Goal: Obtain resource: Download file/media

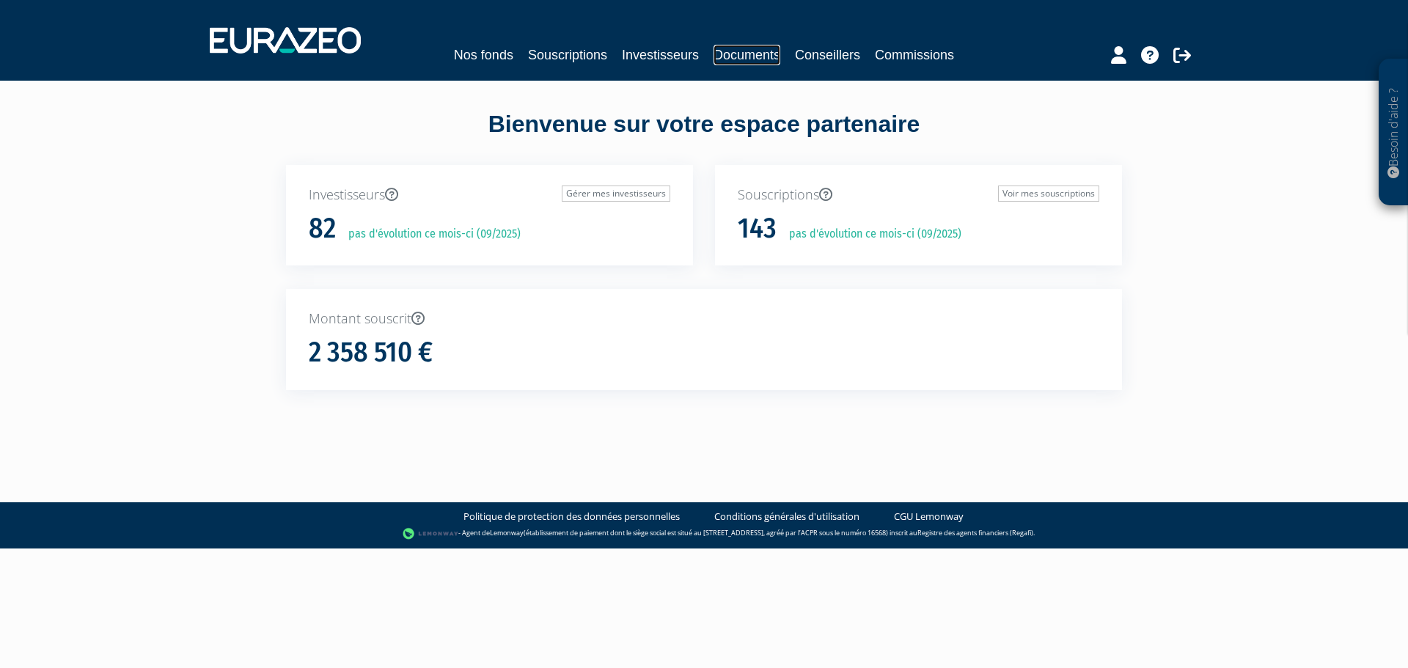
click at [743, 54] on link "Documents" at bounding box center [747, 55] width 67 height 21
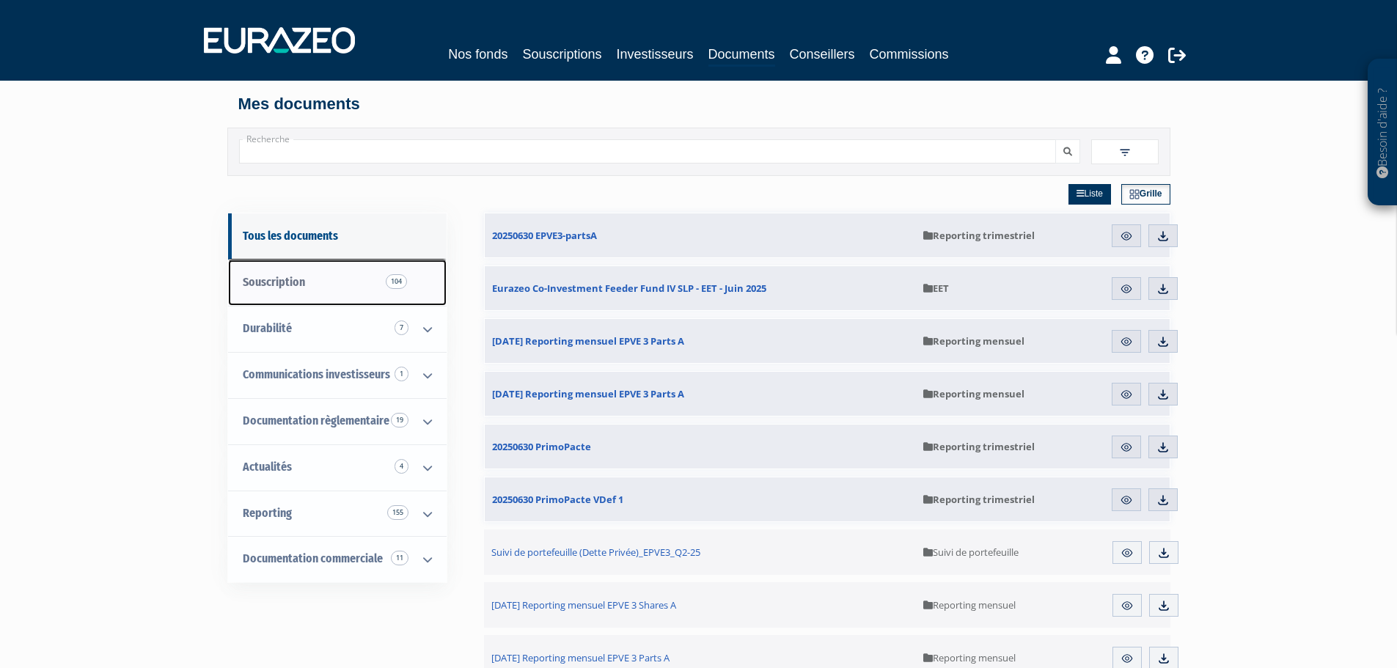
click at [278, 282] on span "Souscription 104" at bounding box center [274, 282] width 62 height 14
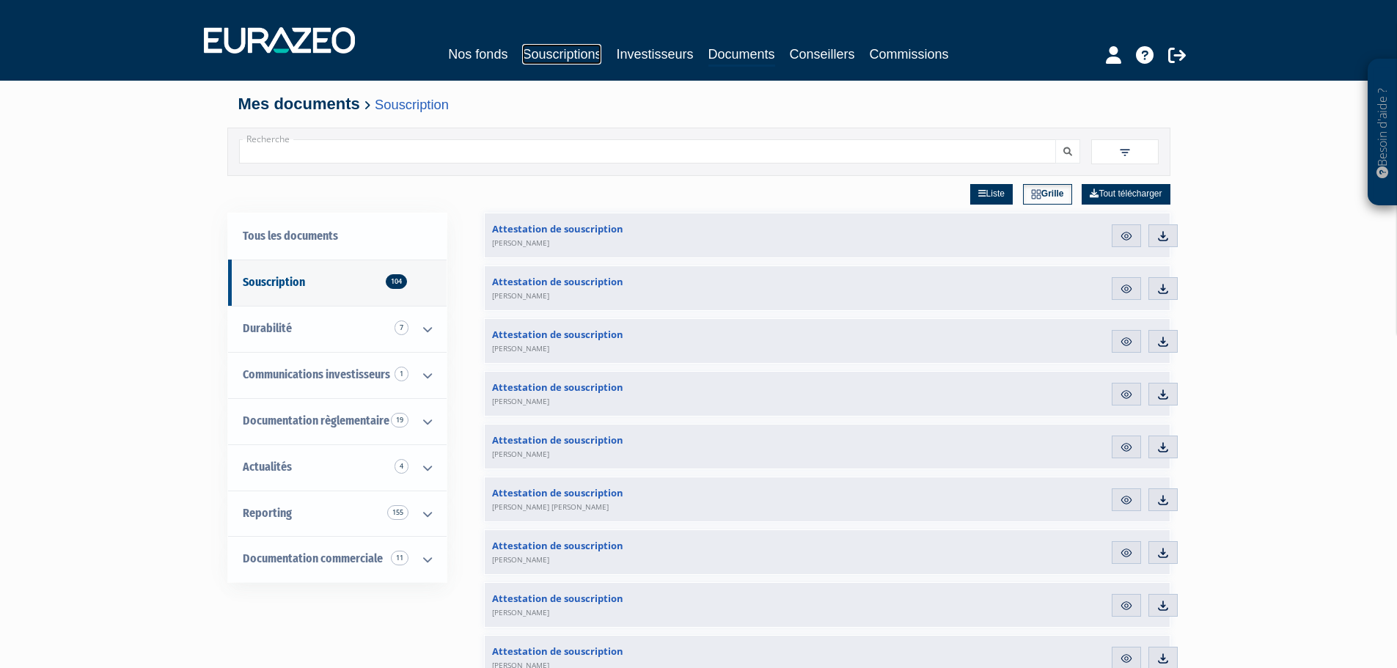
click at [545, 55] on link "Souscriptions" at bounding box center [561, 54] width 79 height 21
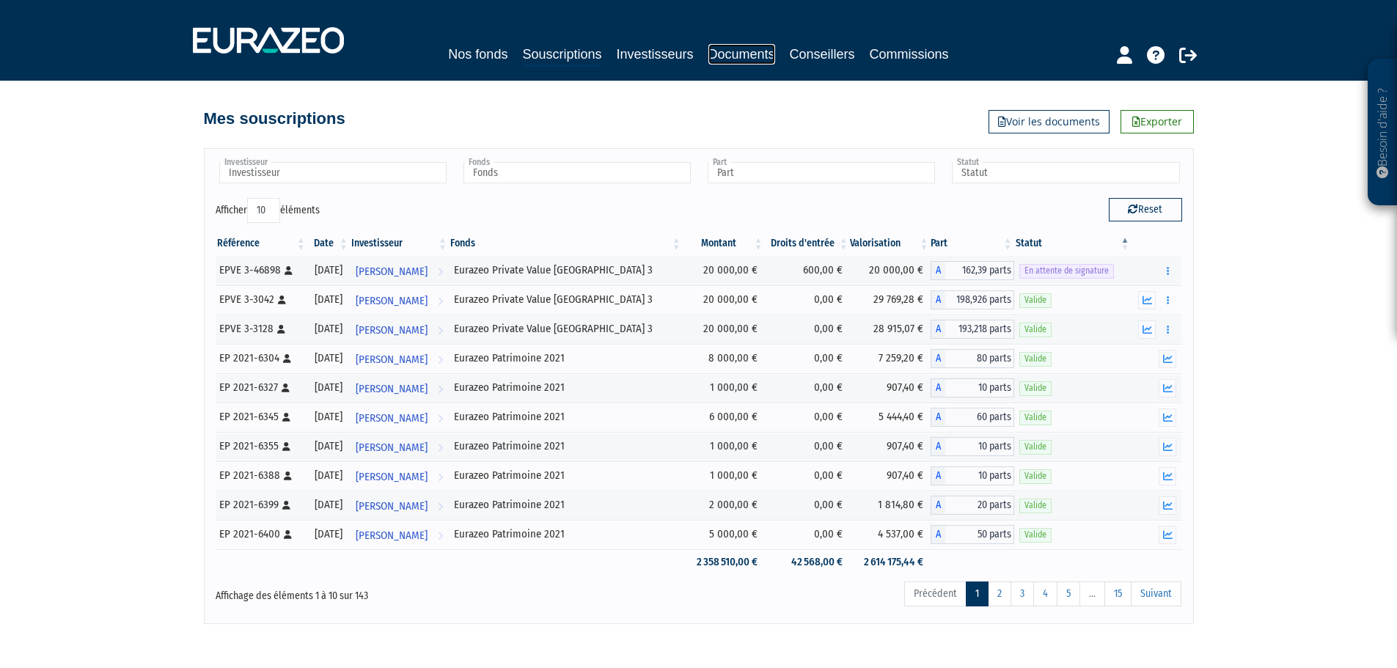
click at [755, 54] on link "Documents" at bounding box center [742, 54] width 67 height 21
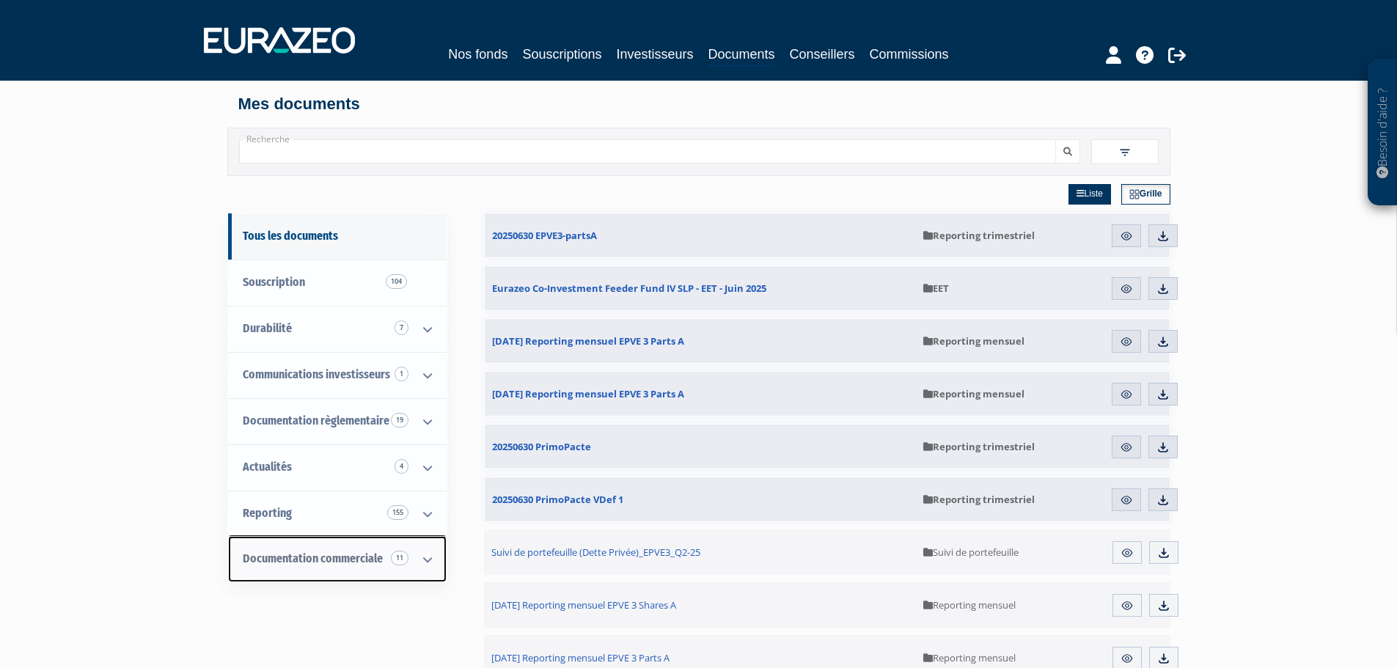
click at [423, 564] on icon at bounding box center [428, 559] width 38 height 45
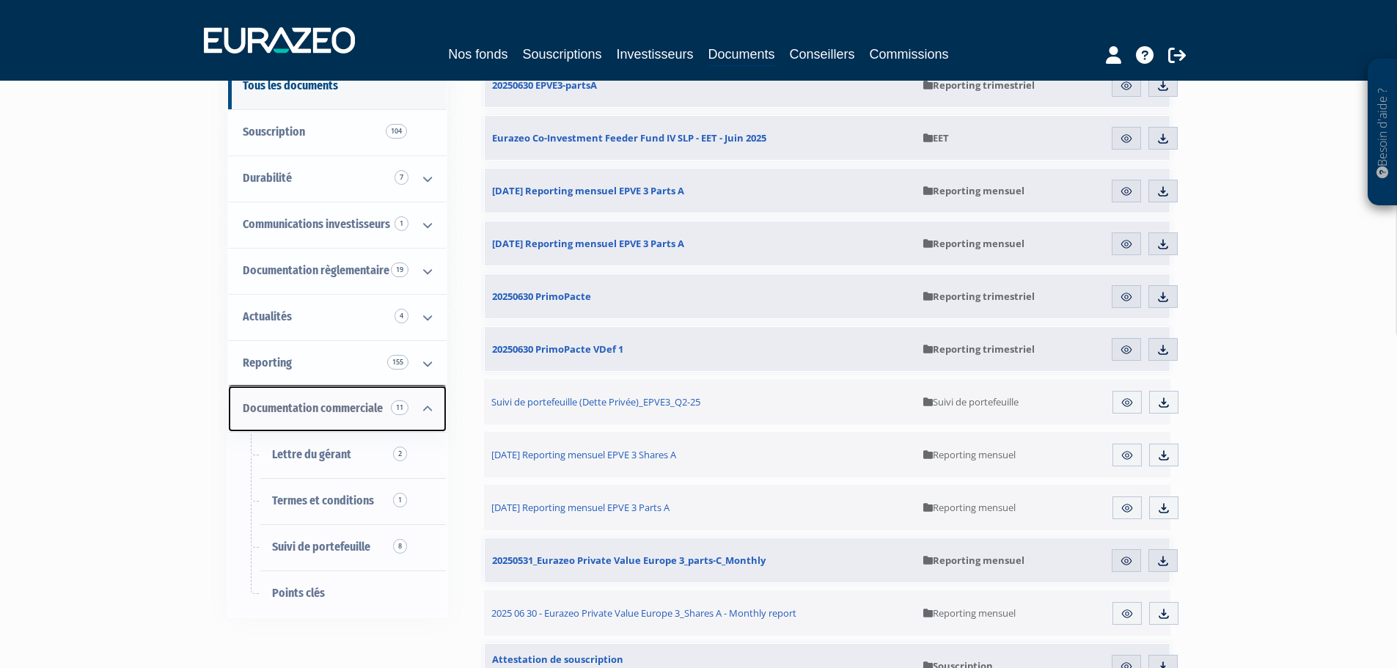
scroll to position [147, 0]
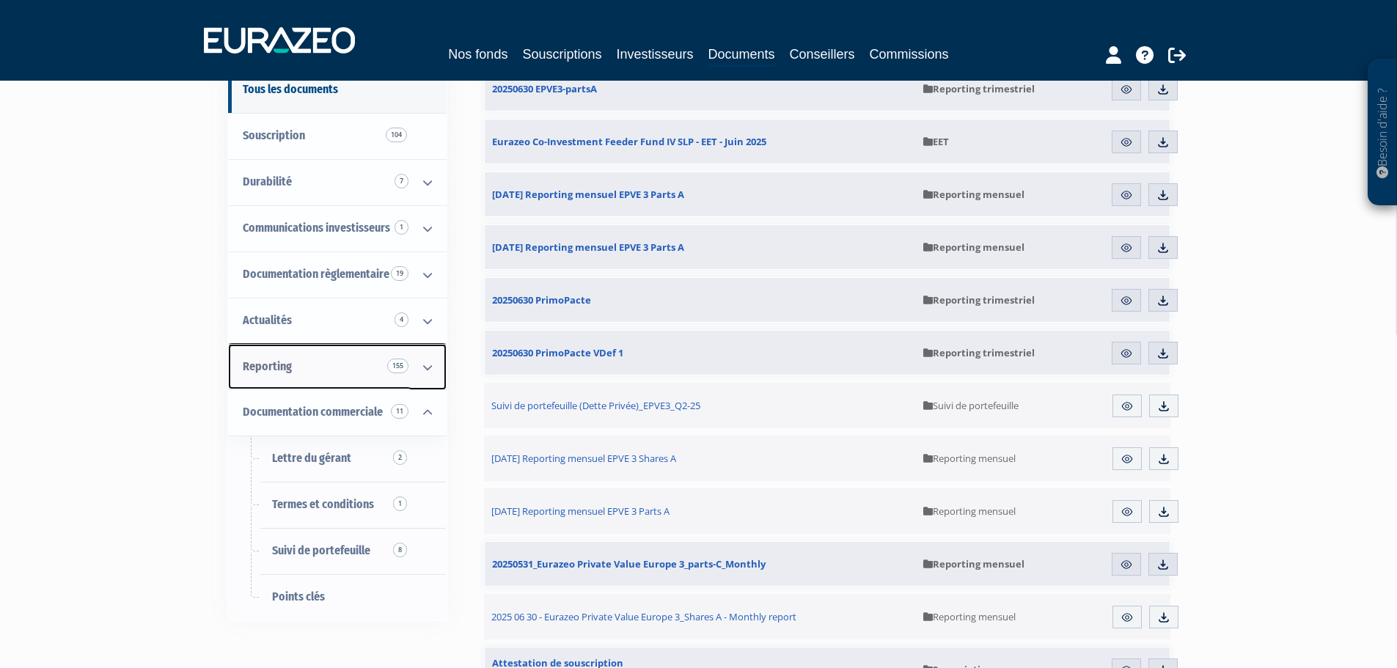
click at [428, 365] on icon at bounding box center [428, 367] width 38 height 45
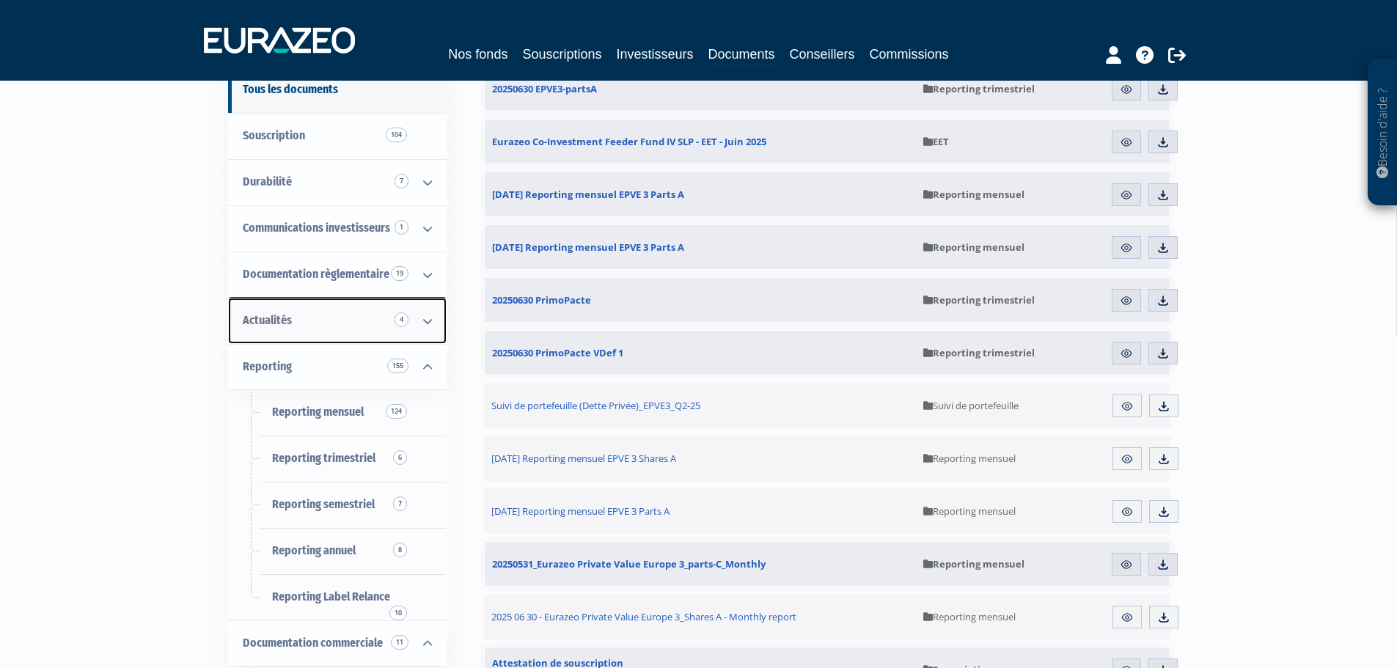
click at [423, 316] on icon at bounding box center [428, 321] width 38 height 45
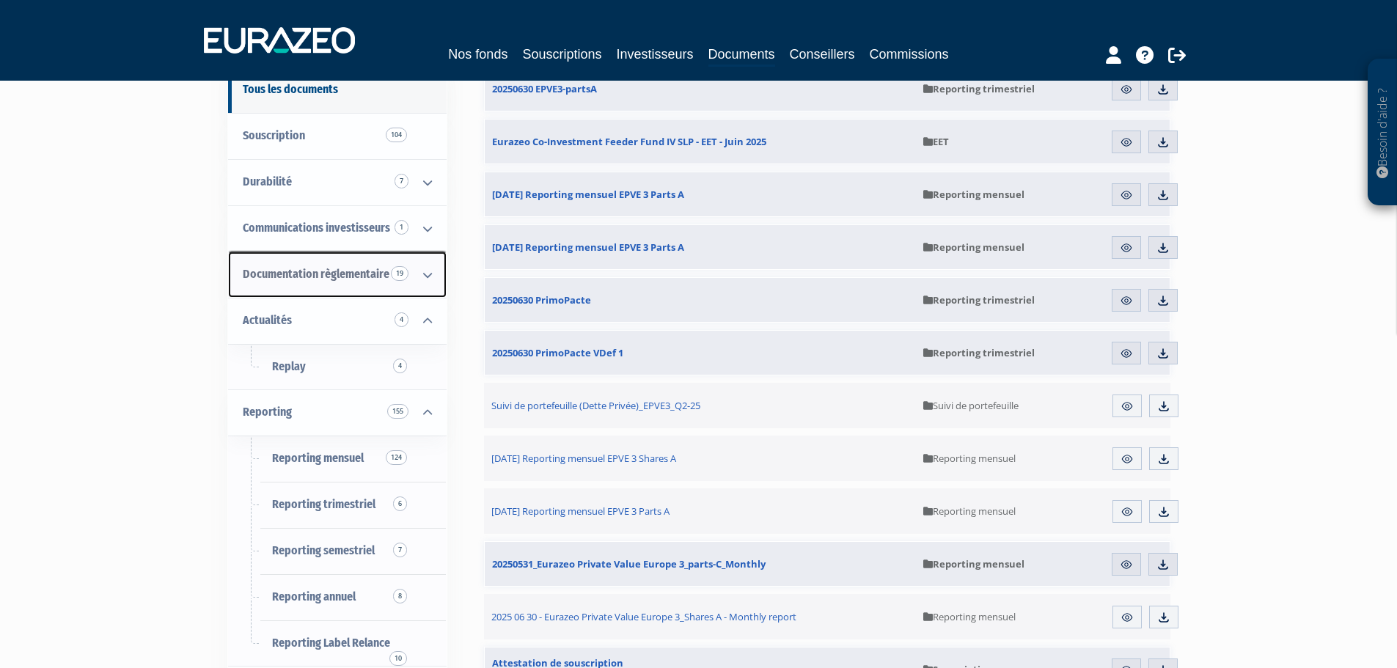
click at [428, 275] on icon at bounding box center [428, 274] width 38 height 45
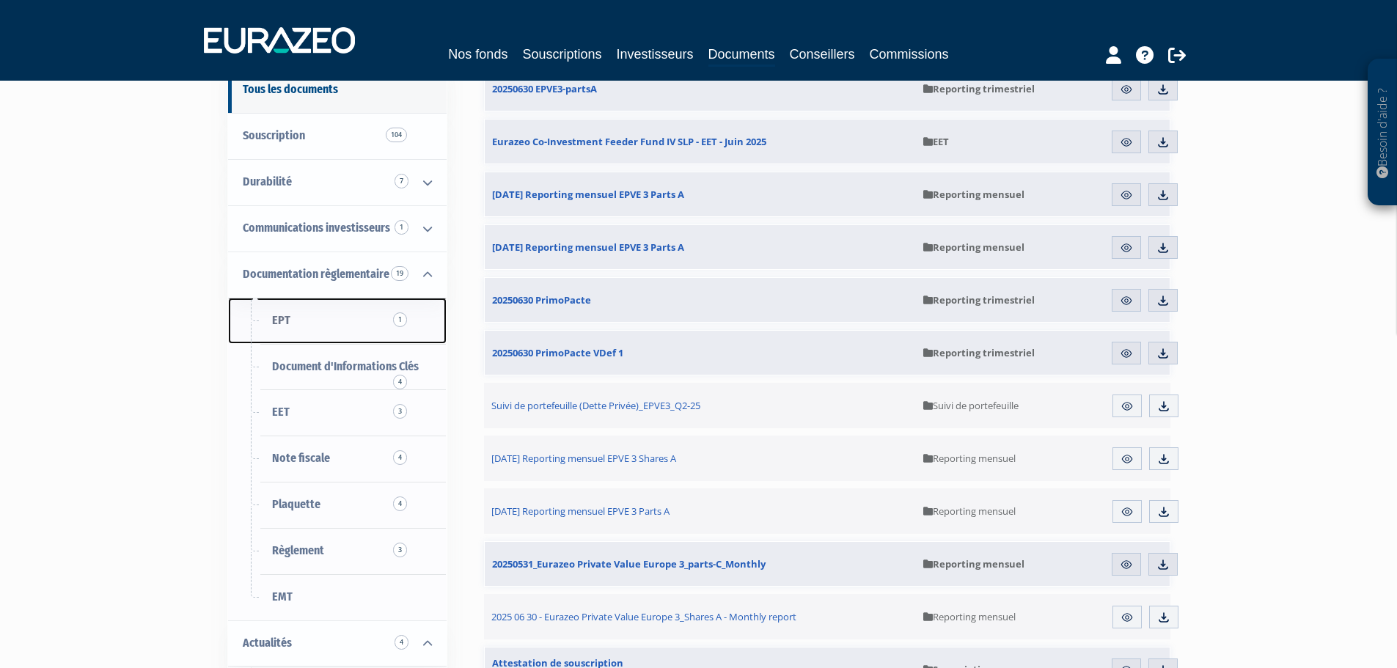
click at [284, 318] on span "EPT 1" at bounding box center [281, 320] width 18 height 14
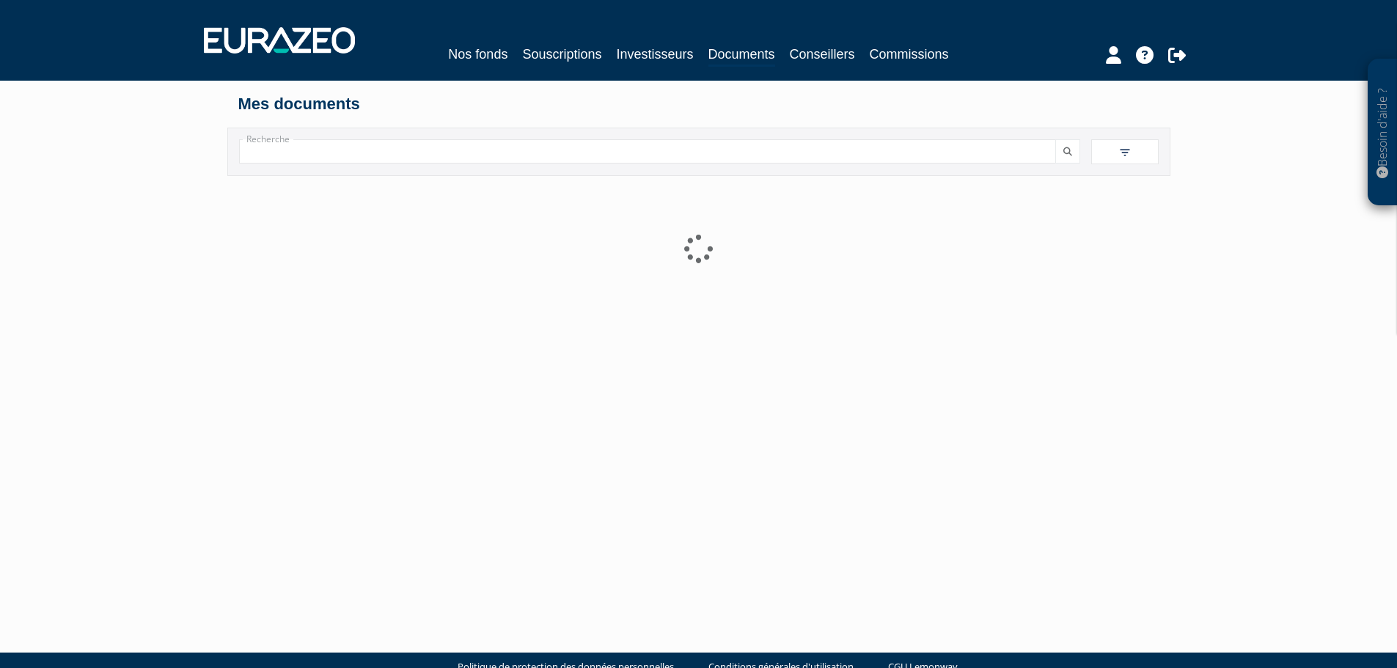
scroll to position [31, 0]
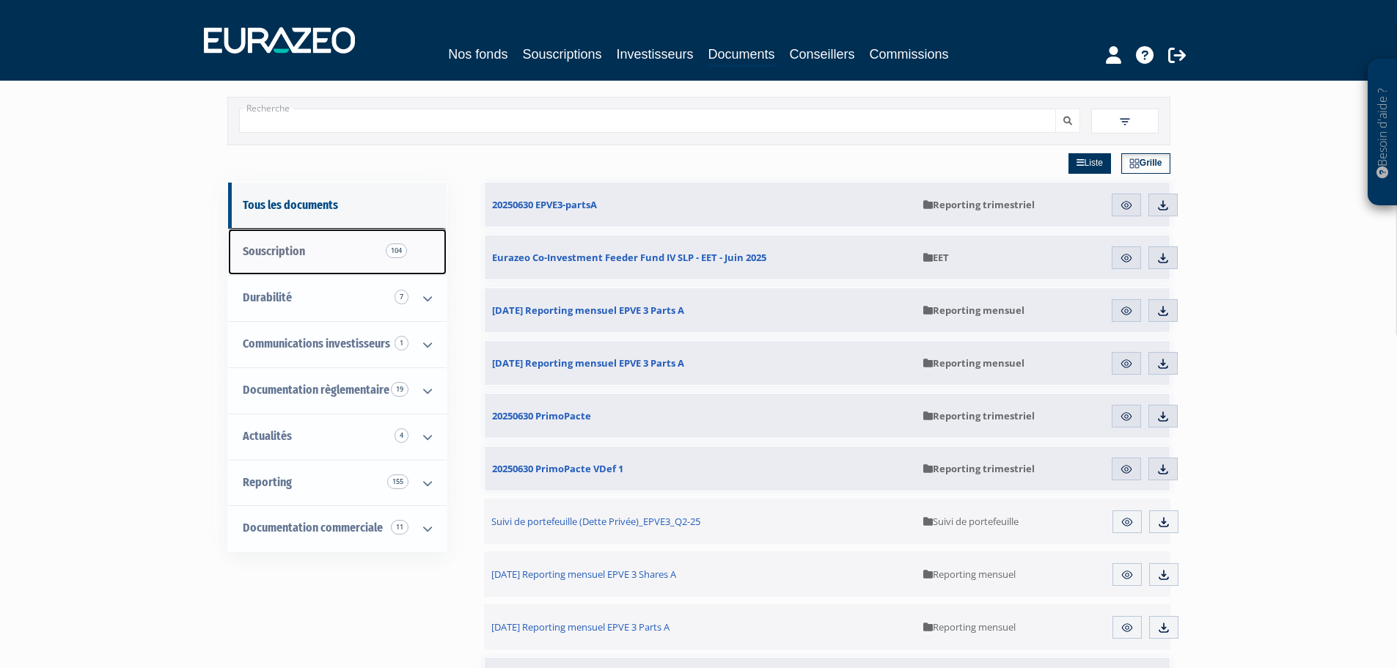
click at [260, 249] on span "Souscription 104" at bounding box center [274, 251] width 62 height 14
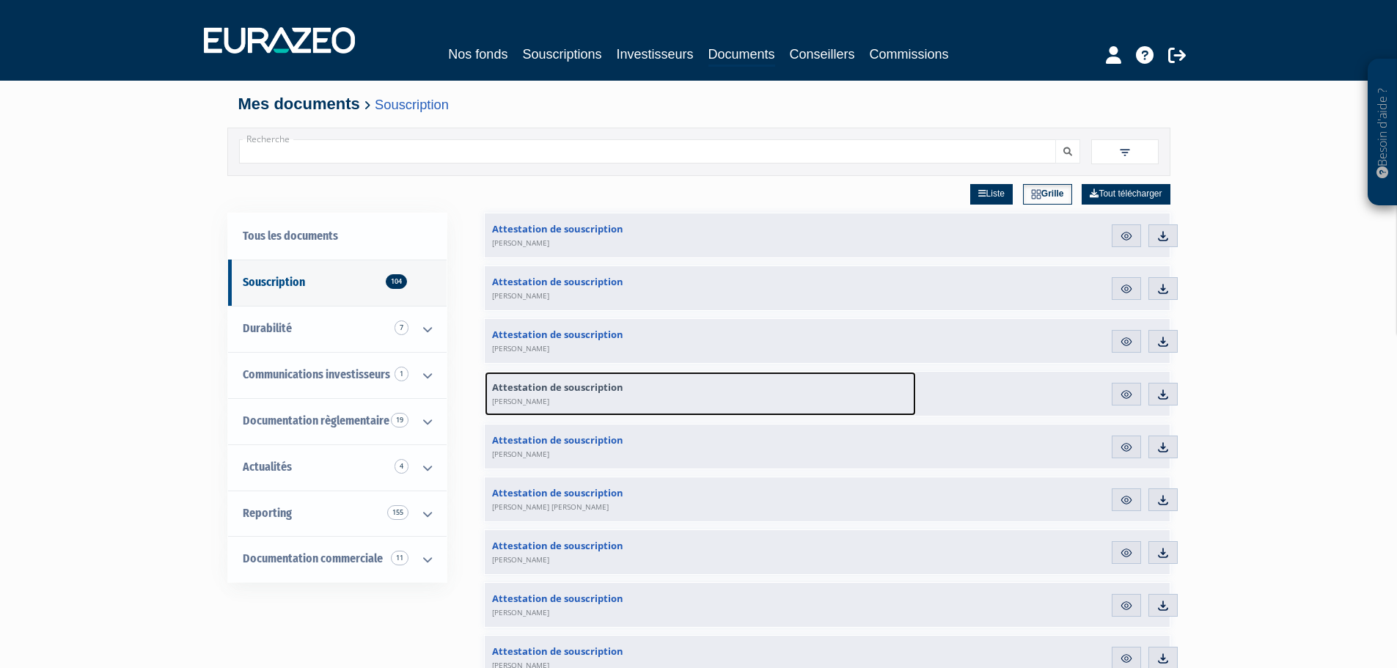
click at [579, 386] on span "Attestation de souscription [PERSON_NAME]" at bounding box center [557, 394] width 131 height 26
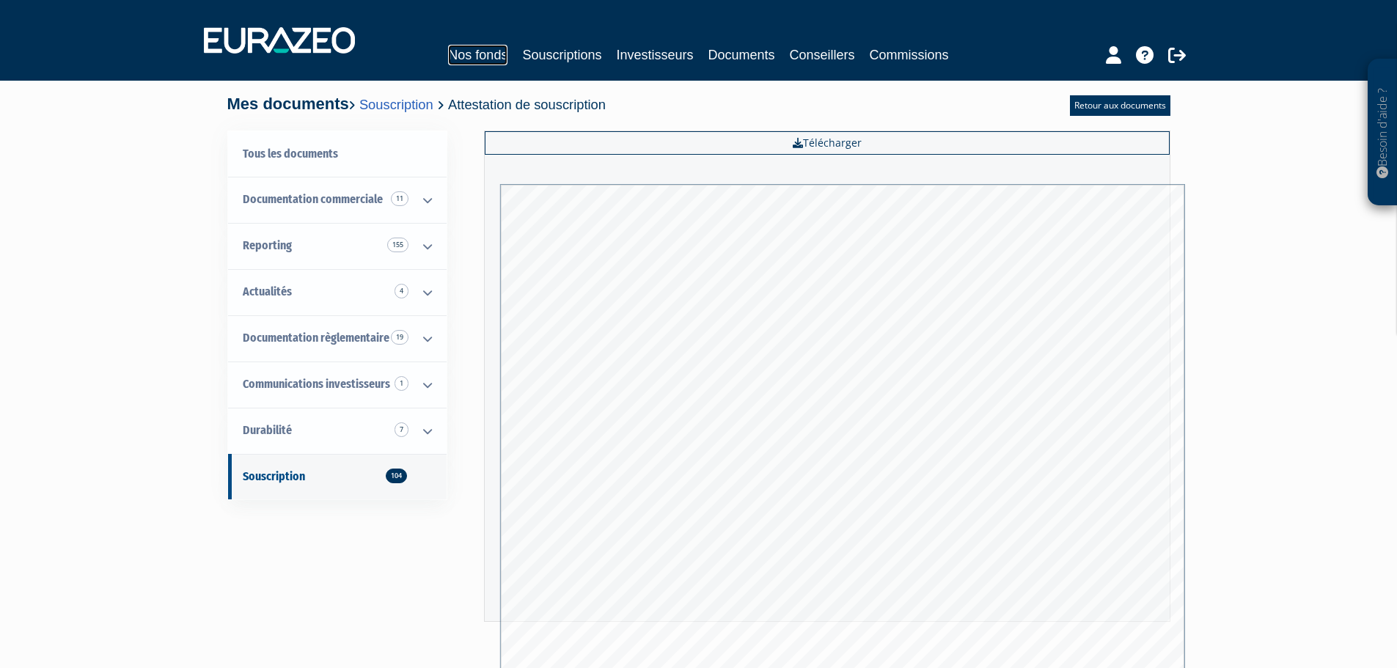
click at [488, 55] on link "Nos fonds" at bounding box center [477, 55] width 59 height 21
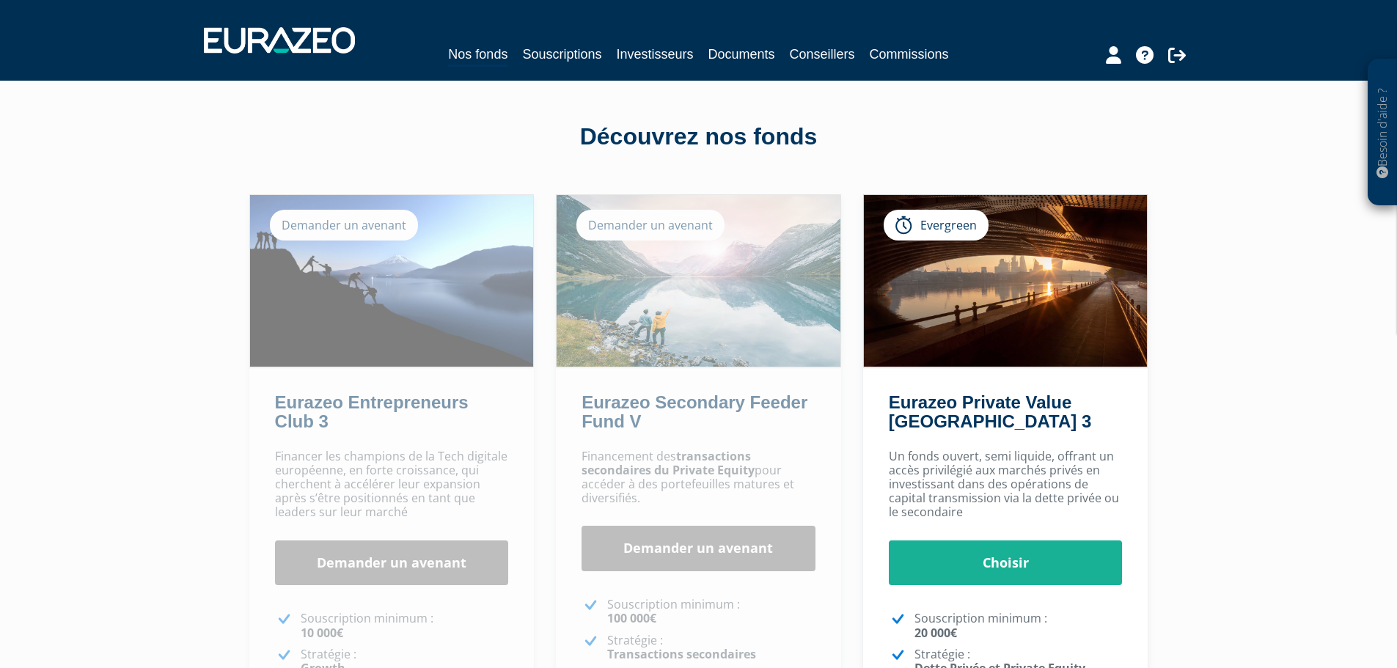
scroll to position [147, 0]
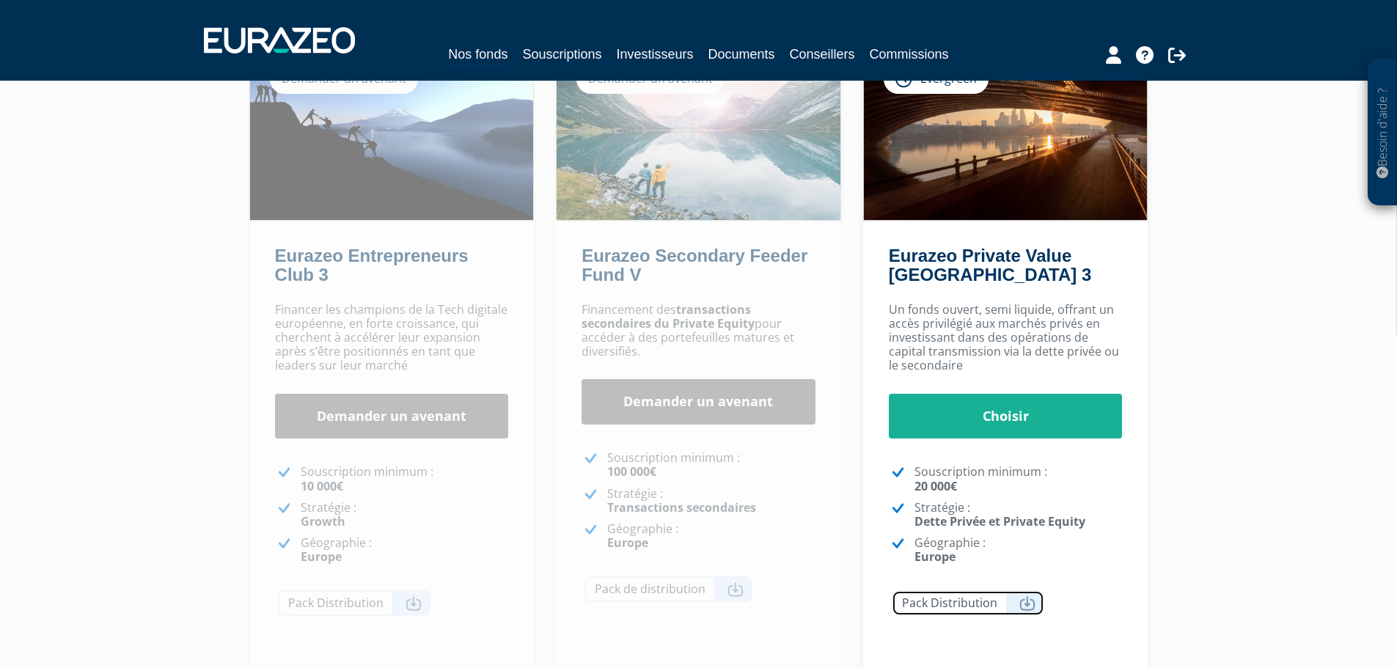
click at [1031, 603] on icon at bounding box center [1028, 603] width 16 height 15
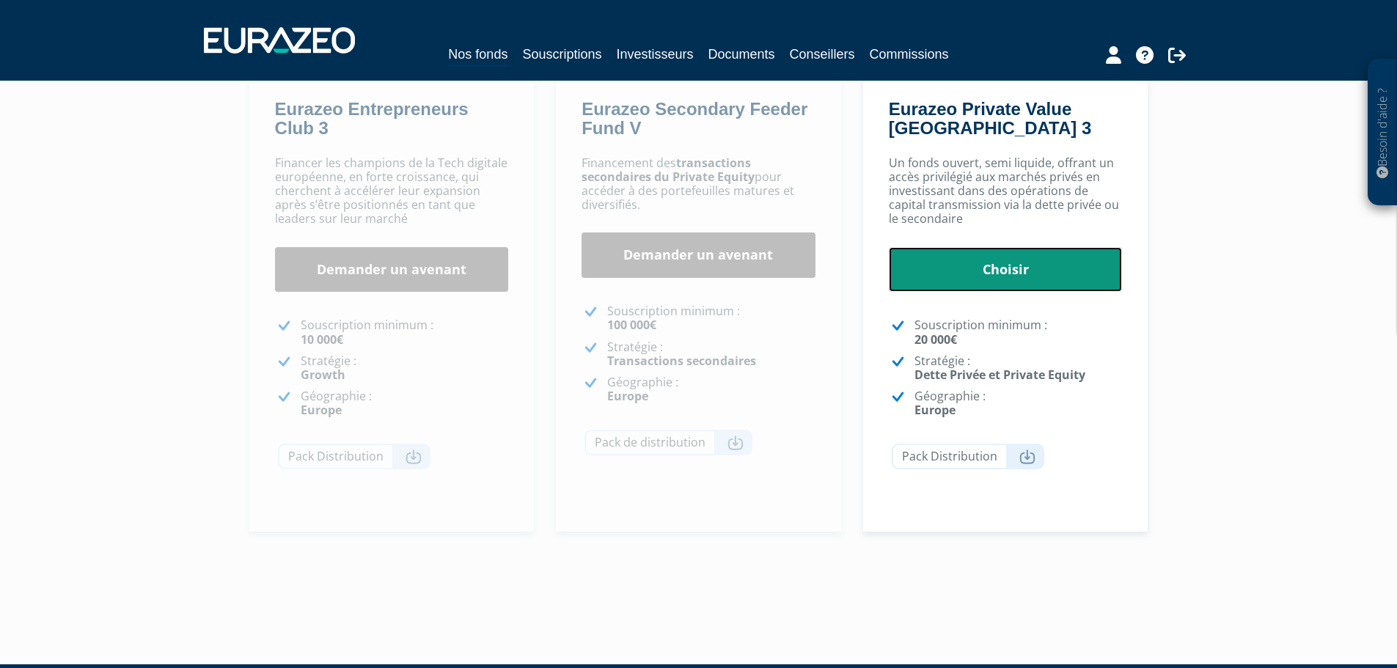
click at [1016, 271] on link "Choisir" at bounding box center [1006, 269] width 234 height 45
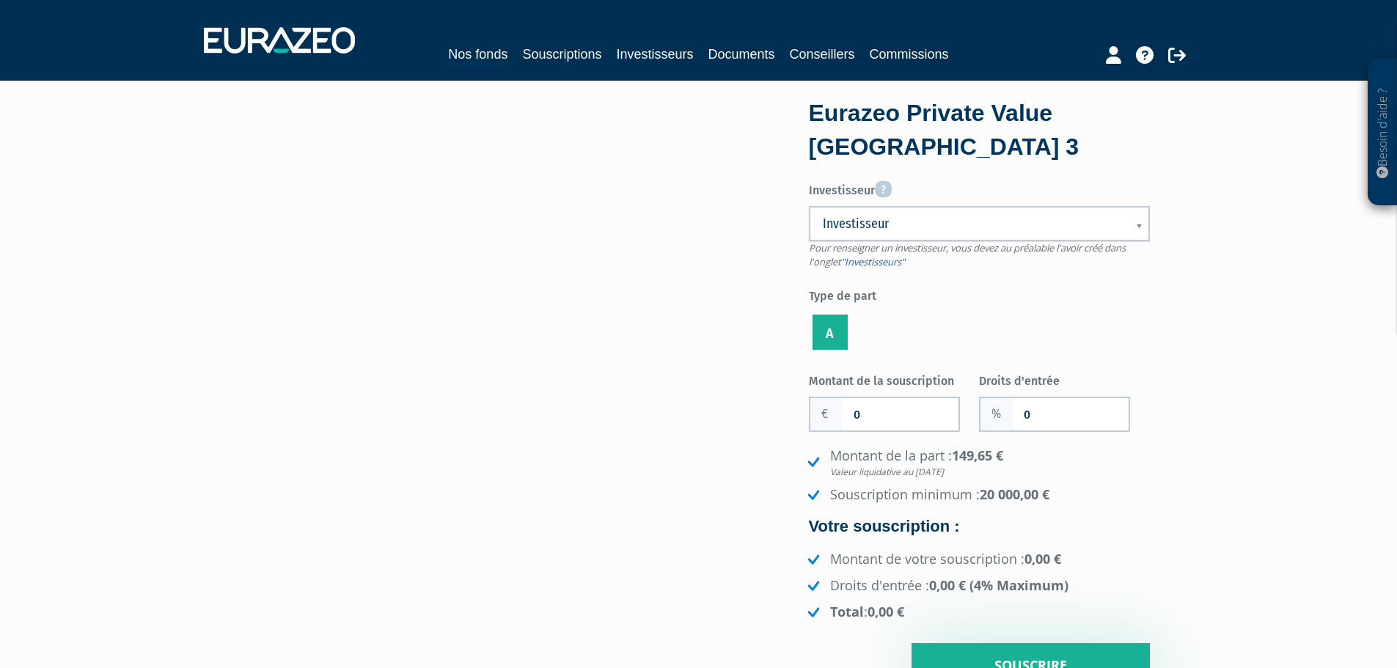
click at [1142, 226] on b at bounding box center [1142, 234] width 13 height 32
